Goal: Information Seeking & Learning: Learn about a topic

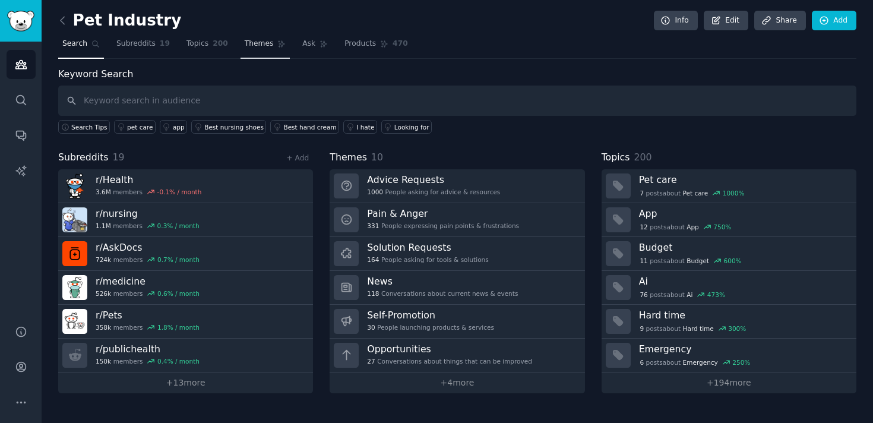
click at [252, 43] on span "Themes" at bounding box center [259, 44] width 29 height 11
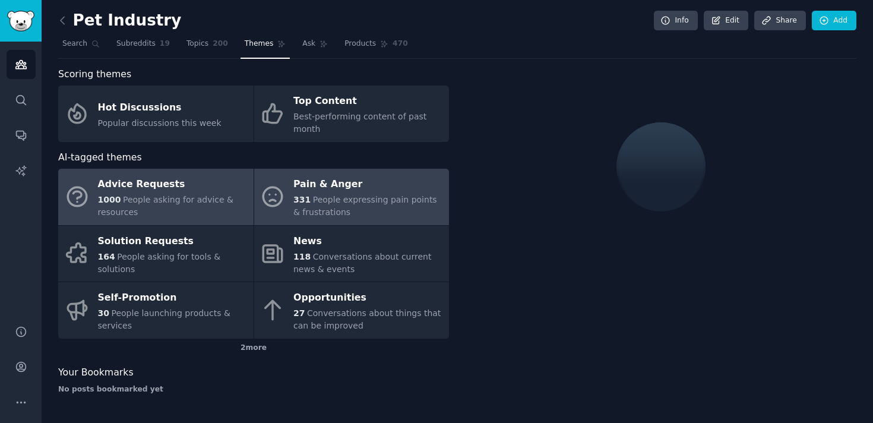
click at [327, 201] on span "People expressing pain points & frustrations" at bounding box center [365, 206] width 144 height 22
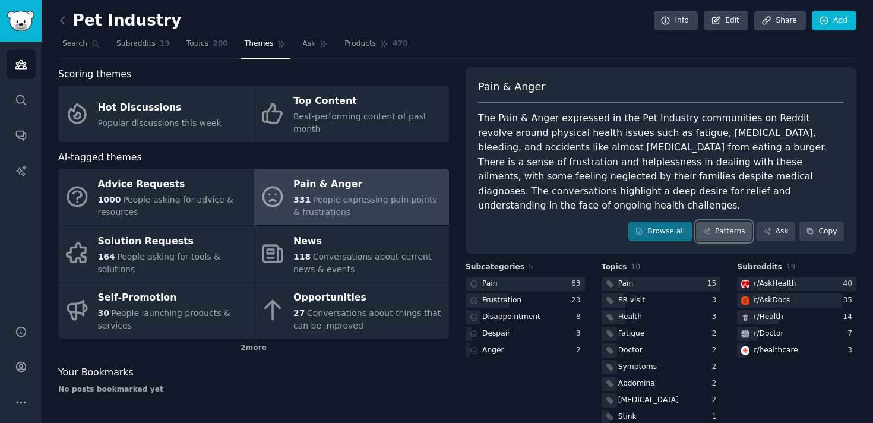
click at [703, 227] on icon at bounding box center [707, 231] width 8 height 8
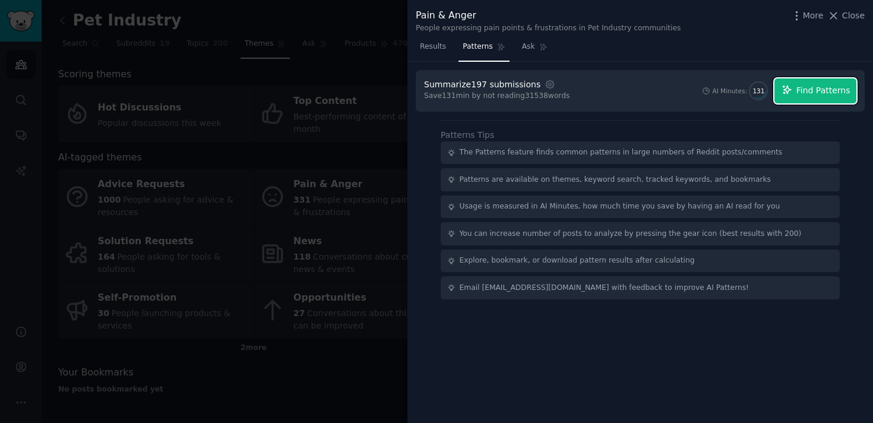
click at [818, 90] on span "Find Patterns" at bounding box center [824, 90] width 54 height 12
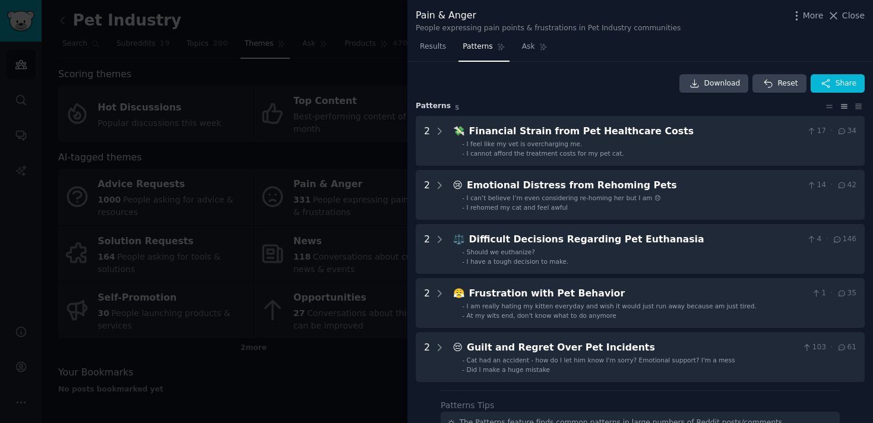
click at [341, 69] on div at bounding box center [436, 211] width 873 height 423
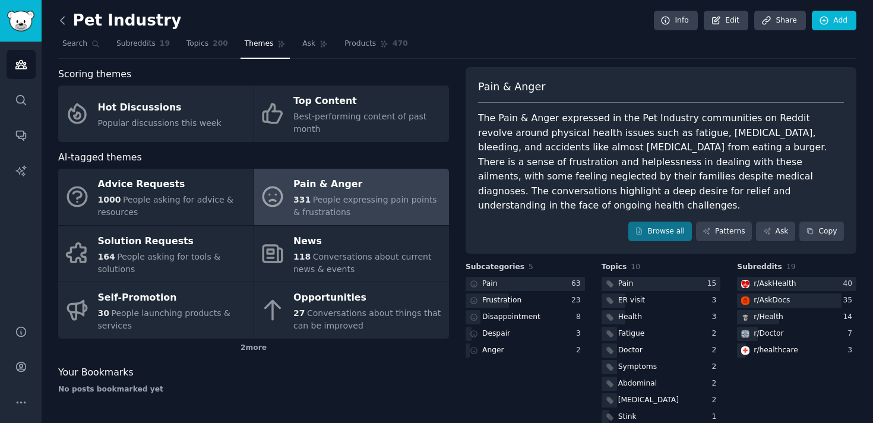
click at [63, 19] on icon at bounding box center [62, 20] width 12 height 12
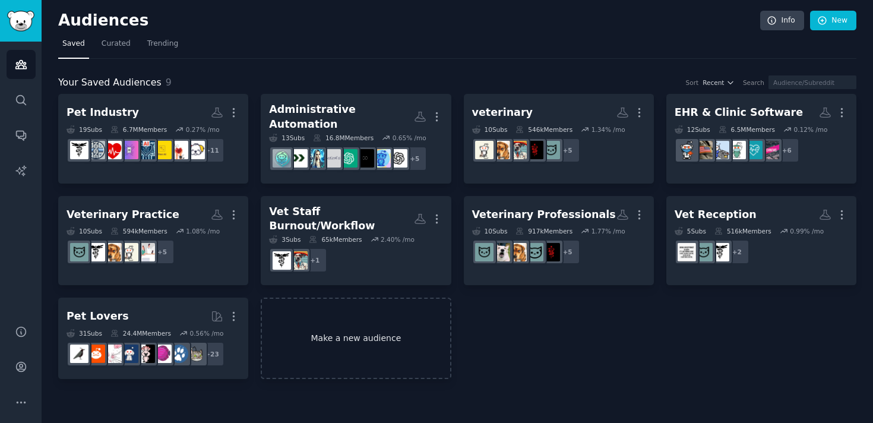
click at [293, 321] on link "Make a new audience" at bounding box center [356, 338] width 190 height 81
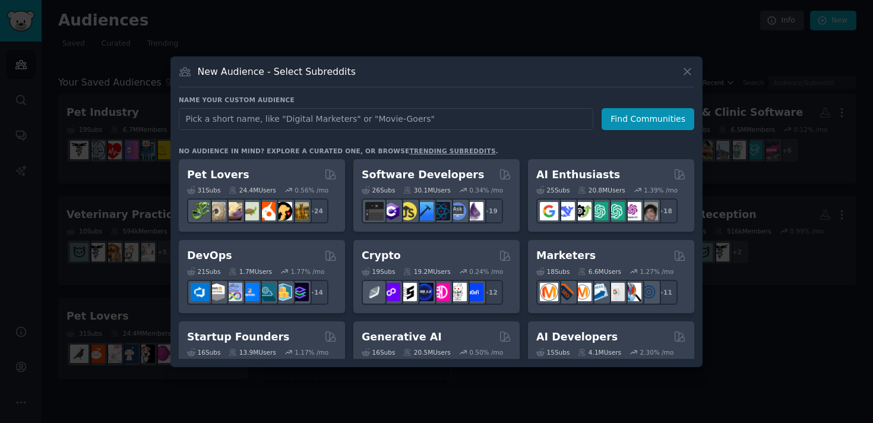
click at [285, 123] on input "text" at bounding box center [386, 119] width 415 height 22
type input "Competitors"
click at [650, 123] on button "Find Communities" at bounding box center [648, 119] width 93 height 22
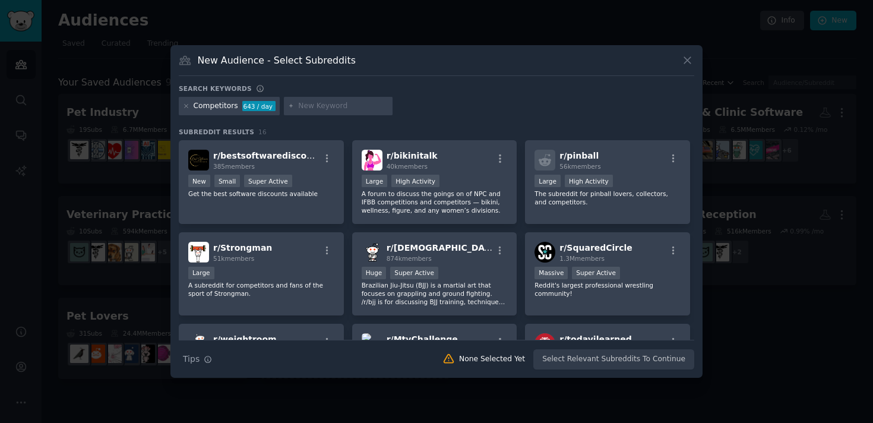
click at [353, 109] on input "text" at bounding box center [343, 106] width 90 height 11
type input "petdesk"
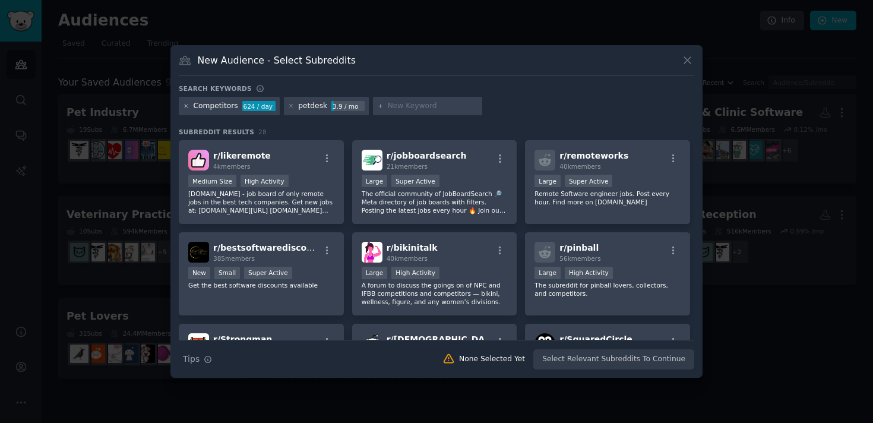
click at [186, 108] on icon at bounding box center [186, 106] width 7 height 7
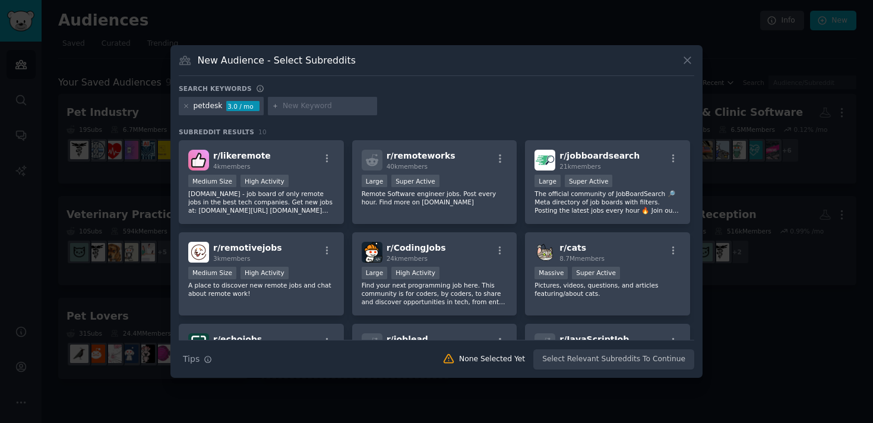
click at [355, 105] on input "text" at bounding box center [328, 106] width 90 height 11
type input "vitusvet"
type input "petriage"
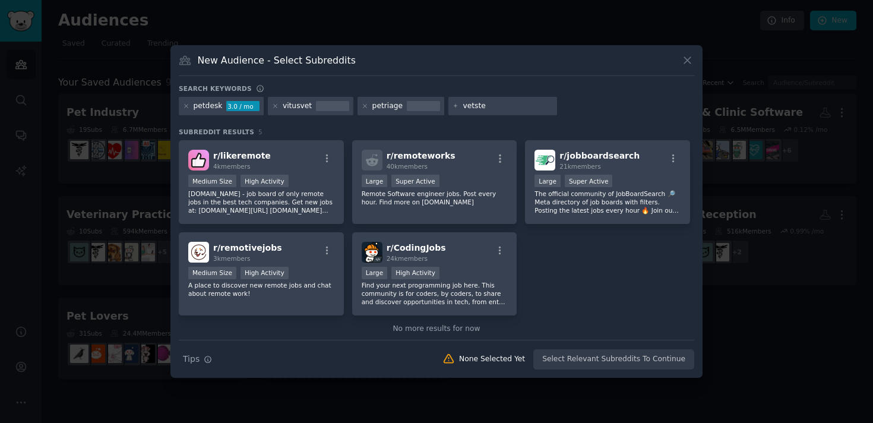
type input "vetster"
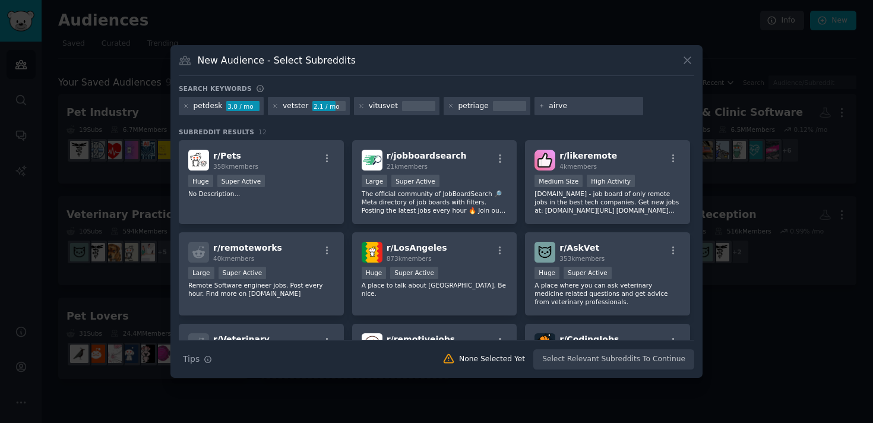
type input "airvet"
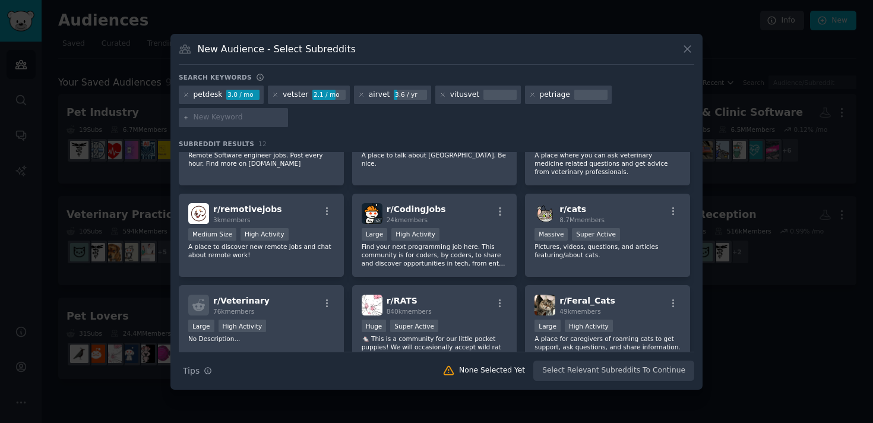
scroll to position [201, 0]
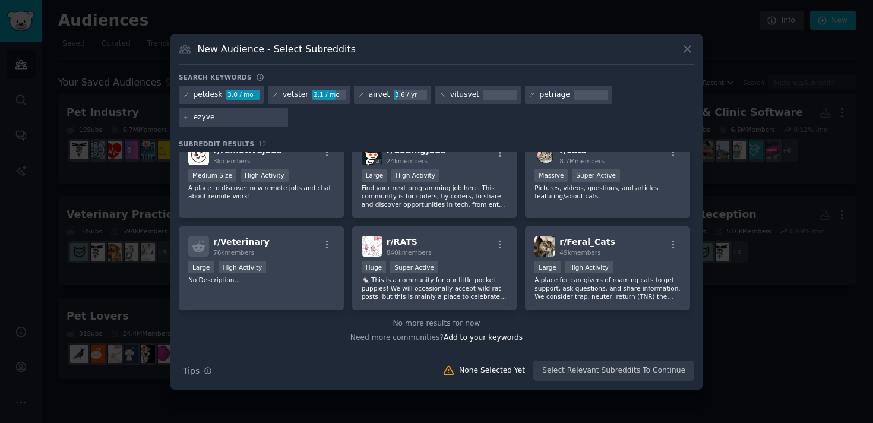
type input "ezyvet"
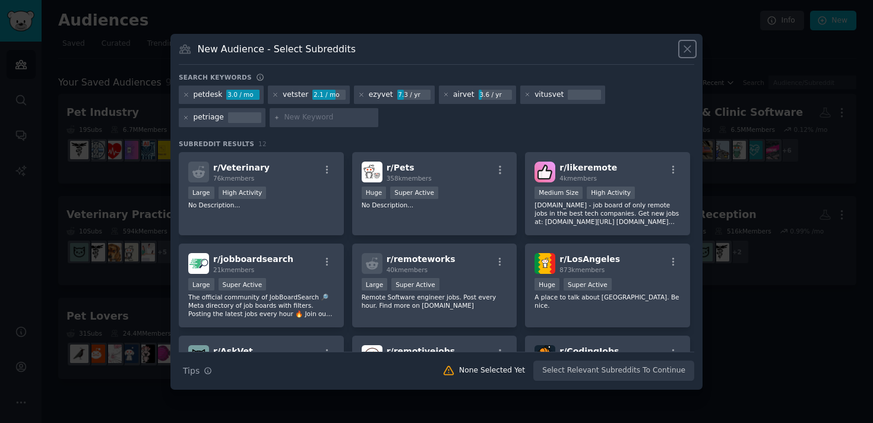
click at [689, 50] on icon at bounding box center [687, 49] width 7 height 7
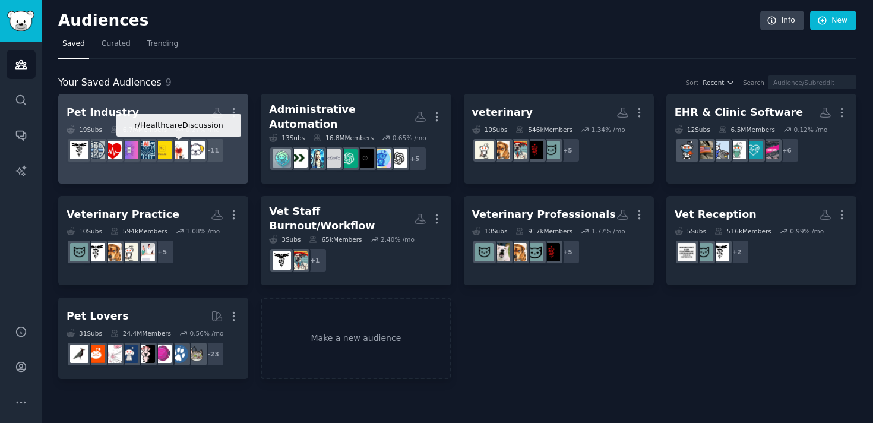
click at [179, 147] on img at bounding box center [179, 150] width 18 height 18
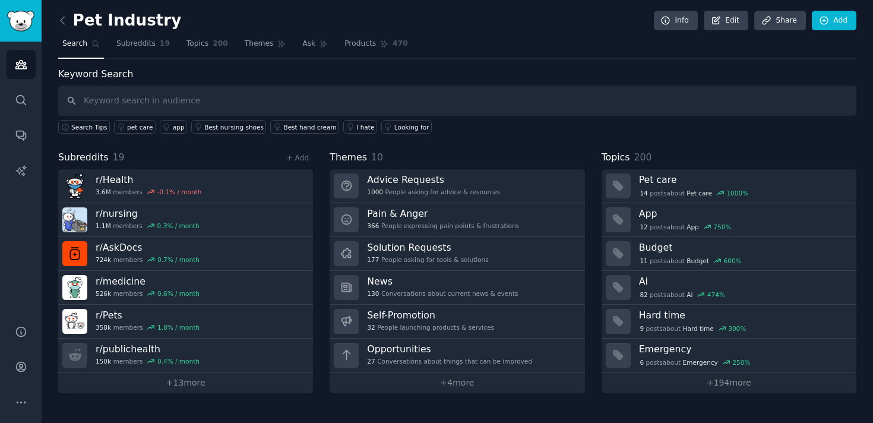
click at [262, 97] on input "text" at bounding box center [457, 101] width 798 height 30
type input "ezyvet"
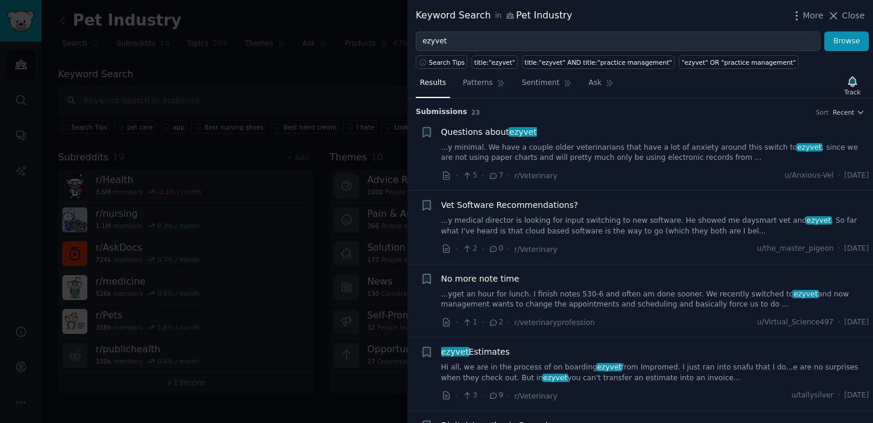
click at [649, 148] on link "...y minimal. We have a couple older veterinarians that have a lot of anxiety a…" at bounding box center [655, 153] width 428 height 21
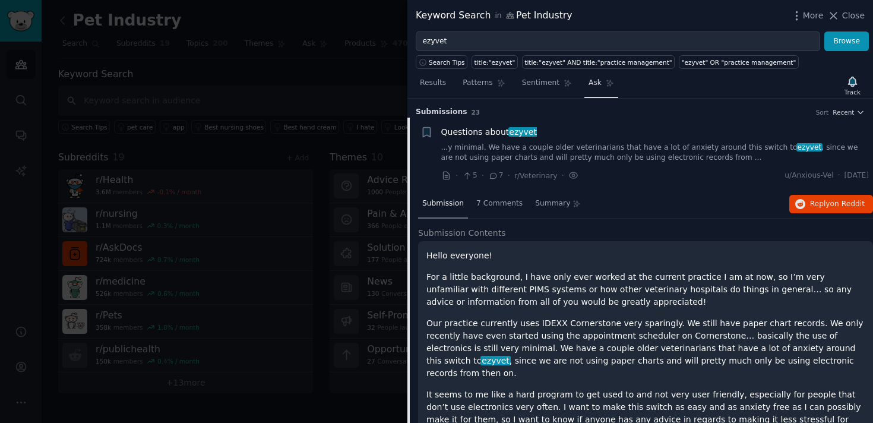
click at [592, 87] on span "Ask" at bounding box center [595, 83] width 13 height 11
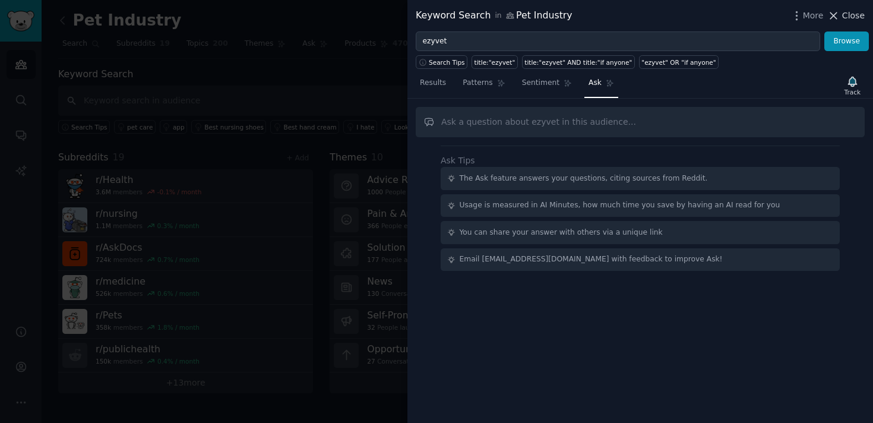
click at [848, 12] on span "Close" at bounding box center [853, 16] width 23 height 12
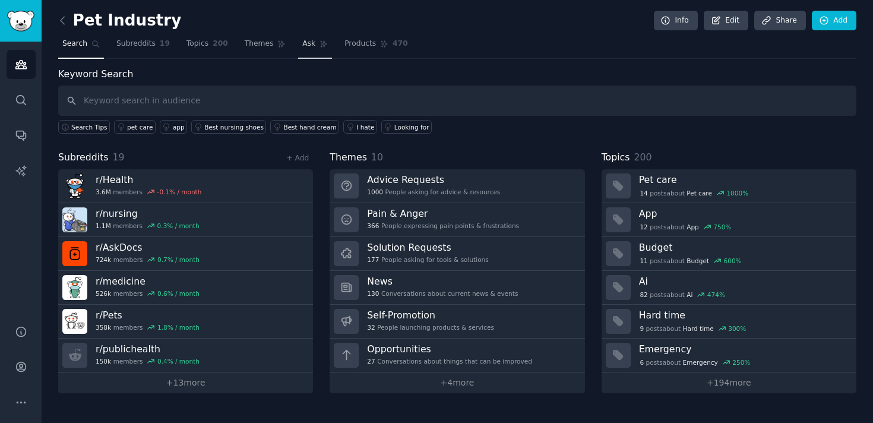
click at [311, 45] on span "Ask" at bounding box center [308, 44] width 13 height 11
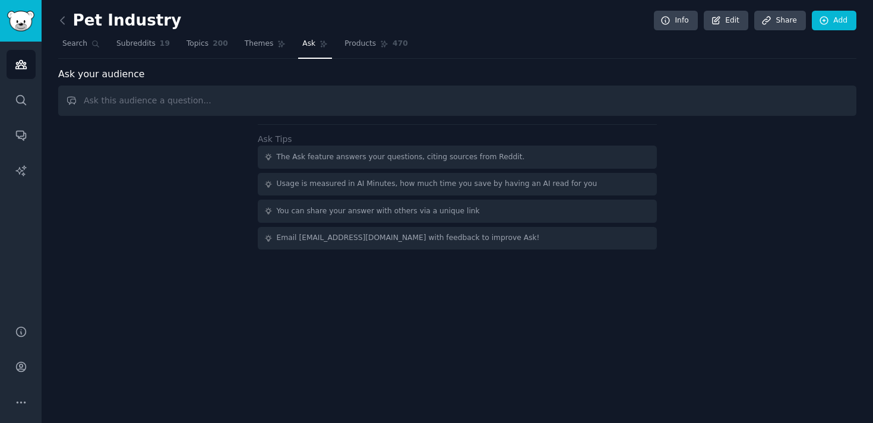
click at [276, 97] on input "text" at bounding box center [457, 101] width 798 height 30
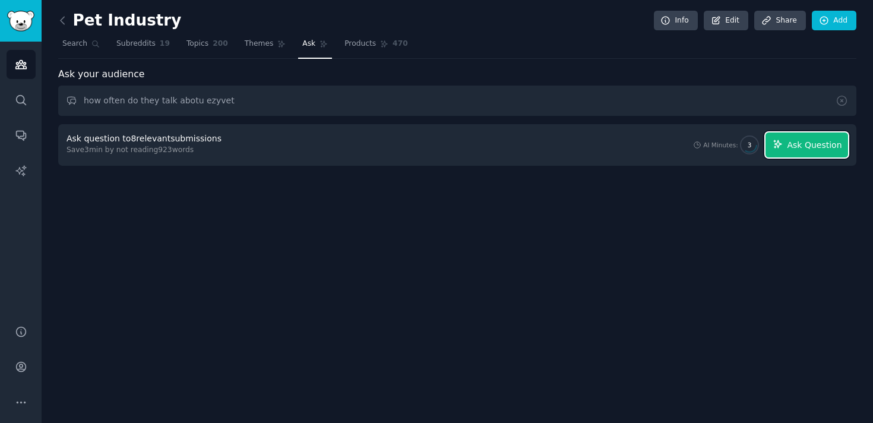
click at [803, 144] on span "Ask Question" at bounding box center [814, 145] width 55 height 12
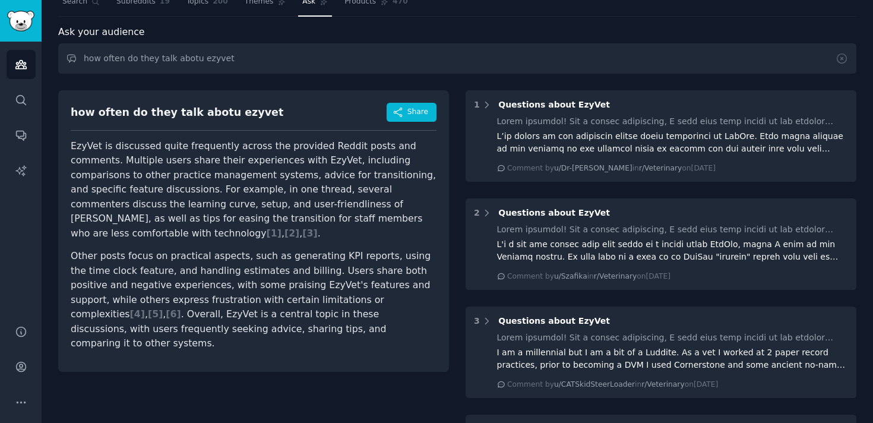
scroll to position [49, 0]
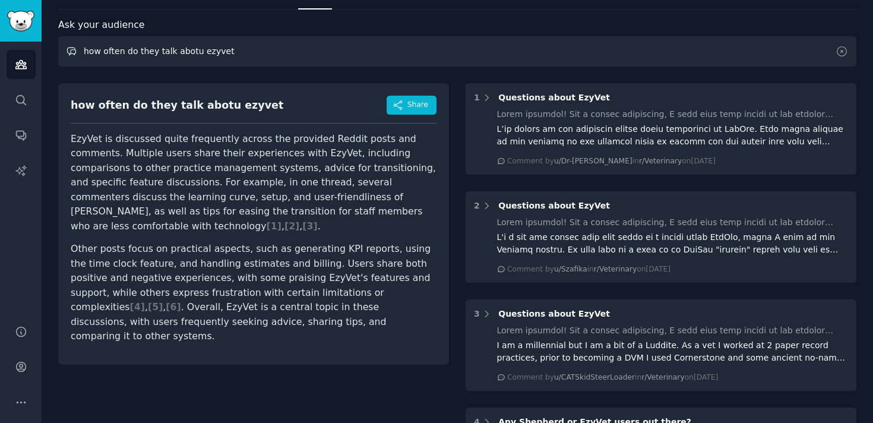
drag, startPoint x: 232, startPoint y: 54, endPoint x: 186, endPoint y: 54, distance: 45.7
click at [186, 54] on input "how often do they talk abotu ezyvet" at bounding box center [457, 51] width 798 height 30
type input "how often do they talk about puppilot"
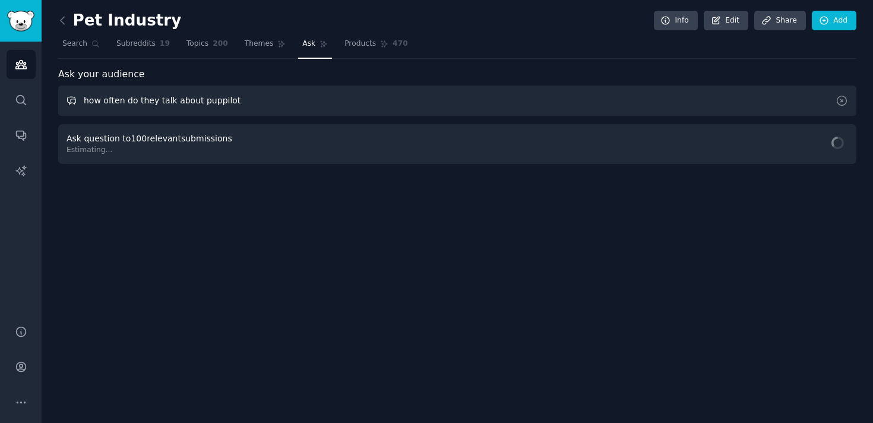
scroll to position [0, 0]
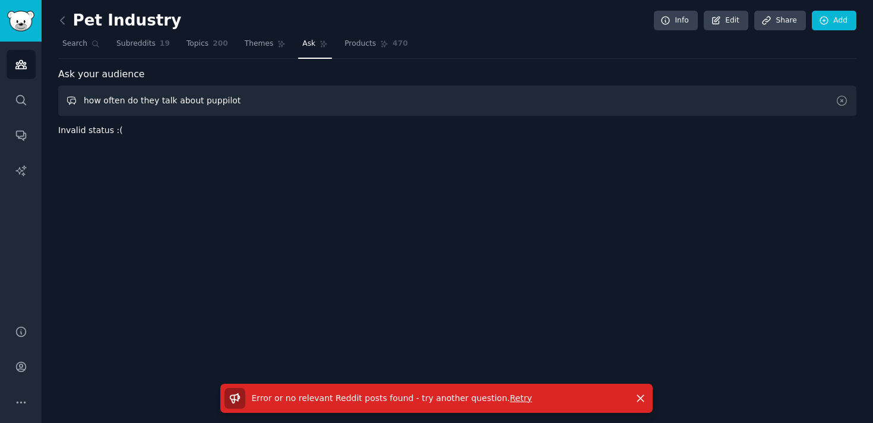
drag, startPoint x: 250, startPoint y: 107, endPoint x: 85, endPoint y: 105, distance: 165.1
click at [85, 105] on input "how often do they talk about puppilot" at bounding box center [457, 101] width 798 height 30
click at [73, 43] on span "Search" at bounding box center [74, 44] width 25 height 11
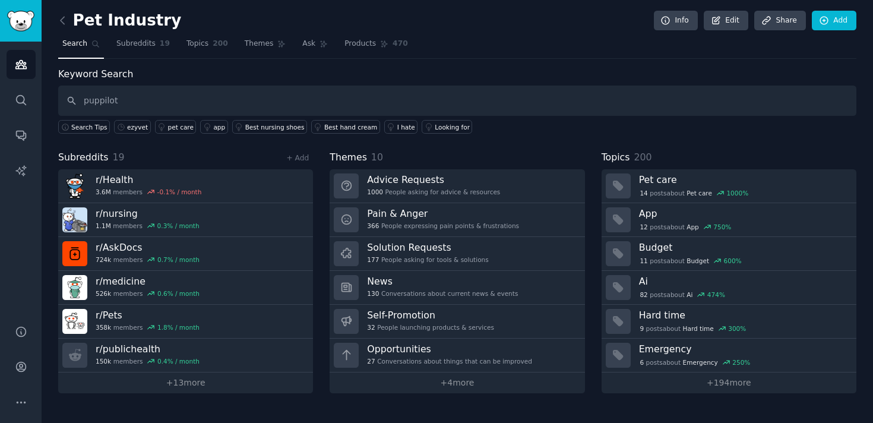
type input "puppilot"
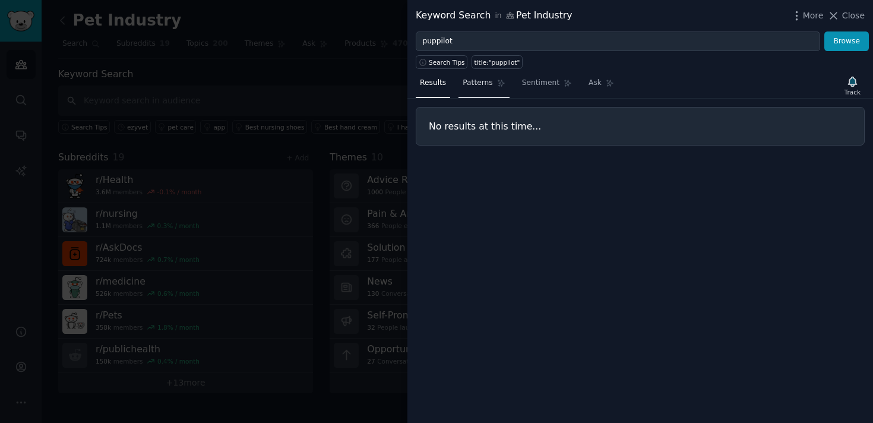
click at [485, 84] on span "Patterns" at bounding box center [478, 83] width 30 height 11
click at [530, 86] on span "Sentiment" at bounding box center [540, 83] width 37 height 11
click at [595, 86] on span "Ask" at bounding box center [595, 83] width 13 height 11
click at [844, 10] on span "Close" at bounding box center [853, 16] width 23 height 12
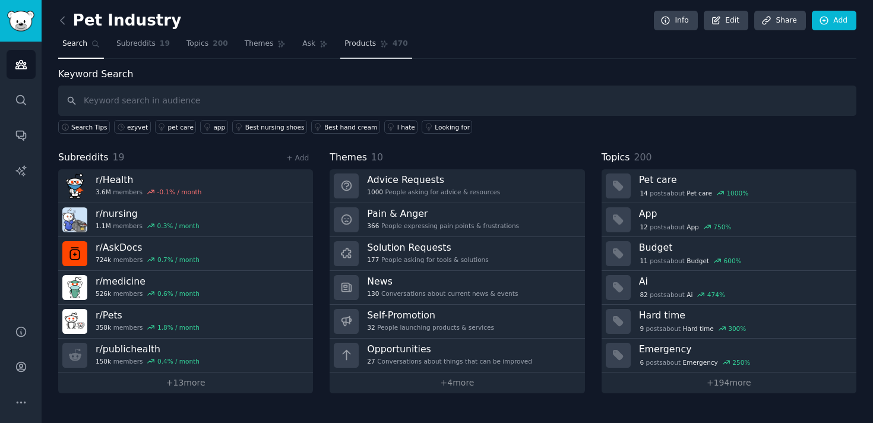
click at [349, 40] on span "Products" at bounding box center [360, 44] width 31 height 11
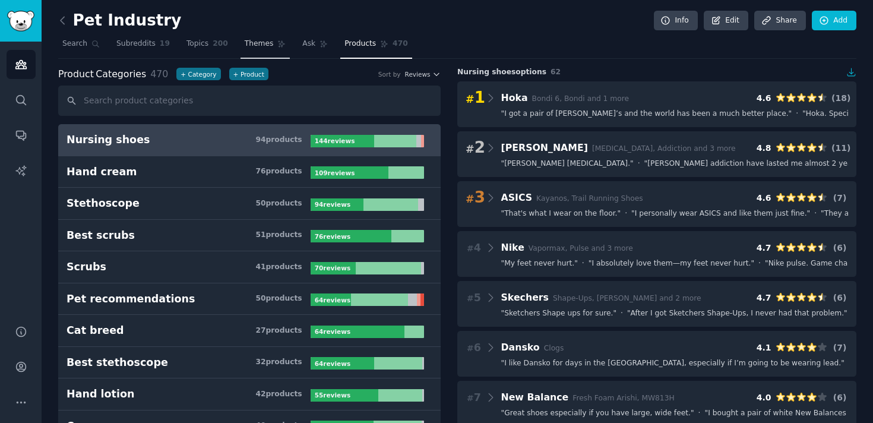
click at [254, 46] on span "Themes" at bounding box center [259, 44] width 29 height 11
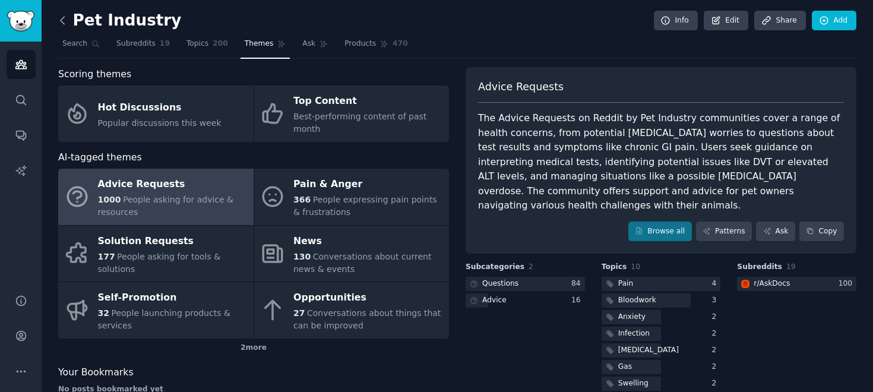
click at [62, 18] on icon at bounding box center [63, 20] width 4 height 7
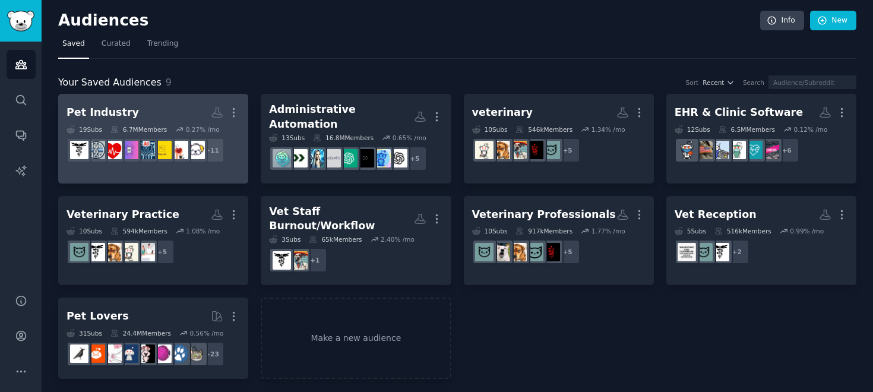
click at [143, 112] on h2 "Pet Industry More" at bounding box center [153, 112] width 173 height 21
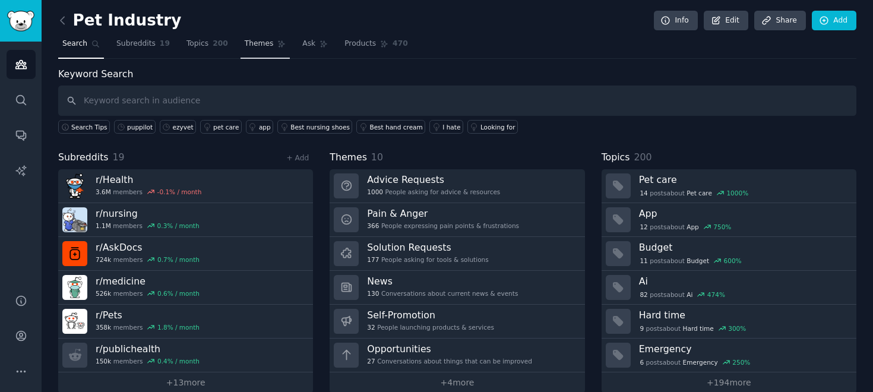
click at [266, 50] on link "Themes" at bounding box center [266, 46] width 50 height 24
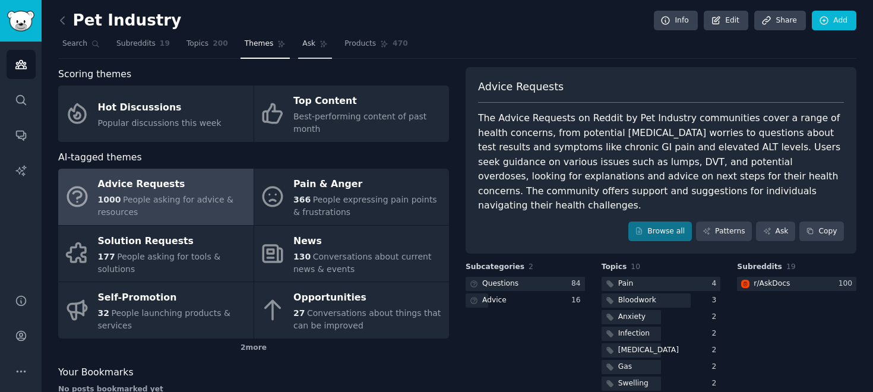
click at [312, 48] on link "Ask" at bounding box center [315, 46] width 34 height 24
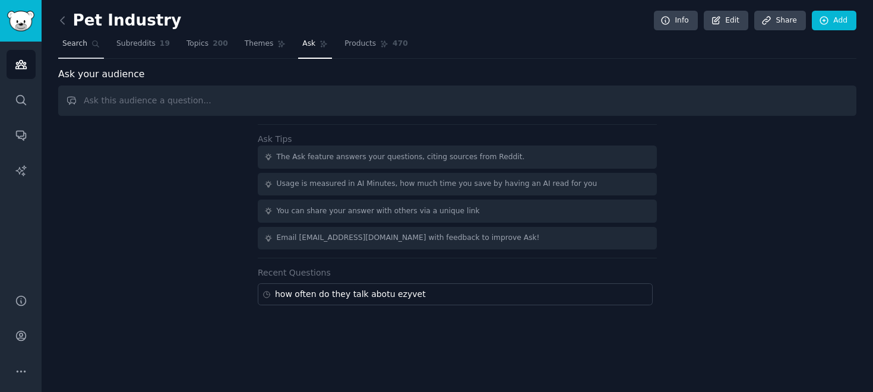
click at [81, 44] on span "Search" at bounding box center [74, 44] width 25 height 11
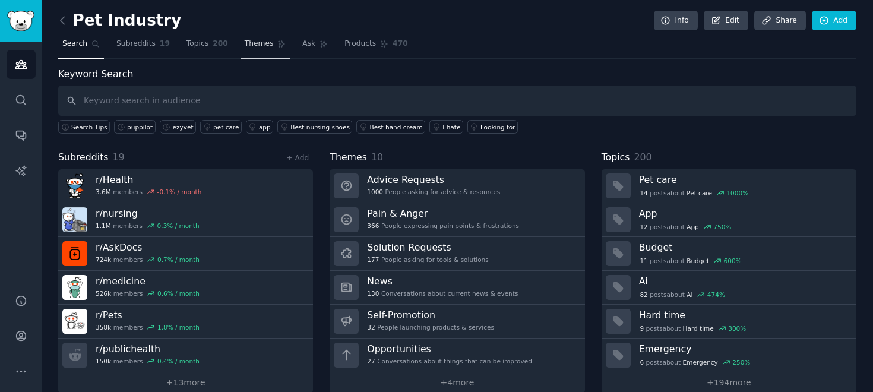
click at [267, 45] on span "Themes" at bounding box center [259, 44] width 29 height 11
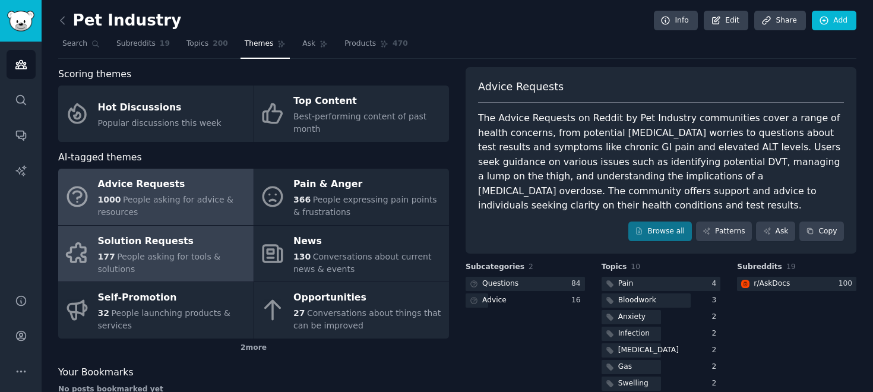
click at [194, 260] on span "People asking for tools & solutions" at bounding box center [159, 263] width 123 height 22
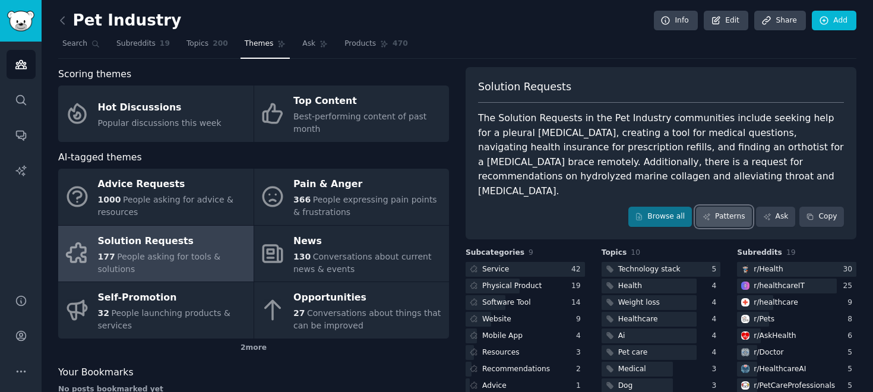
click at [719, 207] on link "Patterns" at bounding box center [724, 217] width 56 height 20
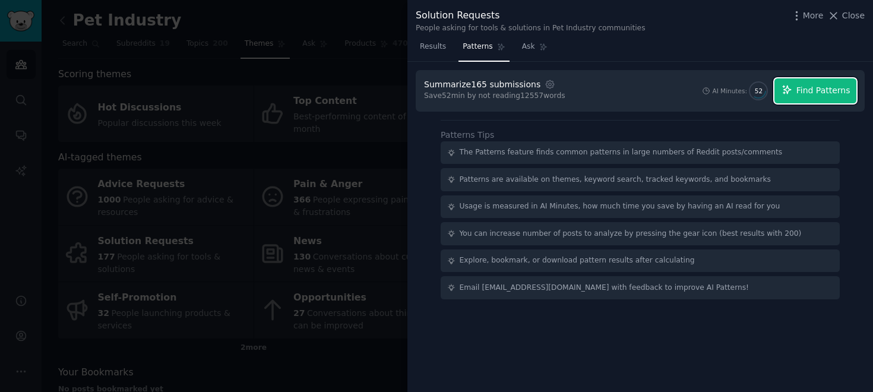
click at [820, 79] on button "Find Patterns" at bounding box center [816, 90] width 82 height 25
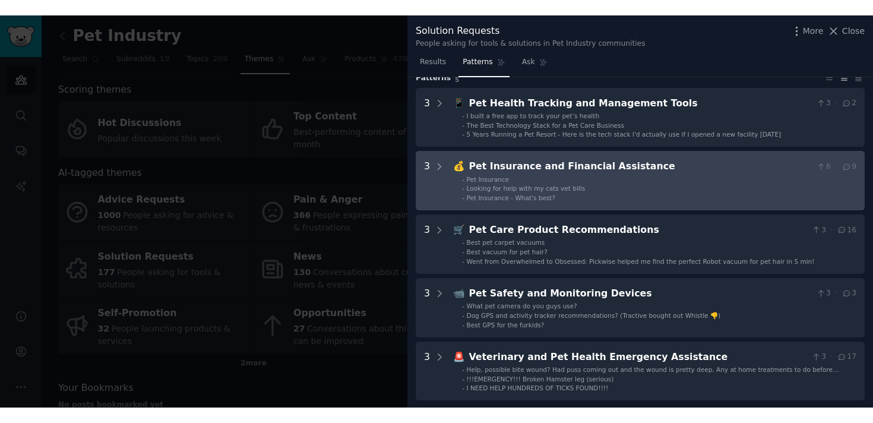
scroll to position [46, 0]
